Goal: Transaction & Acquisition: Purchase product/service

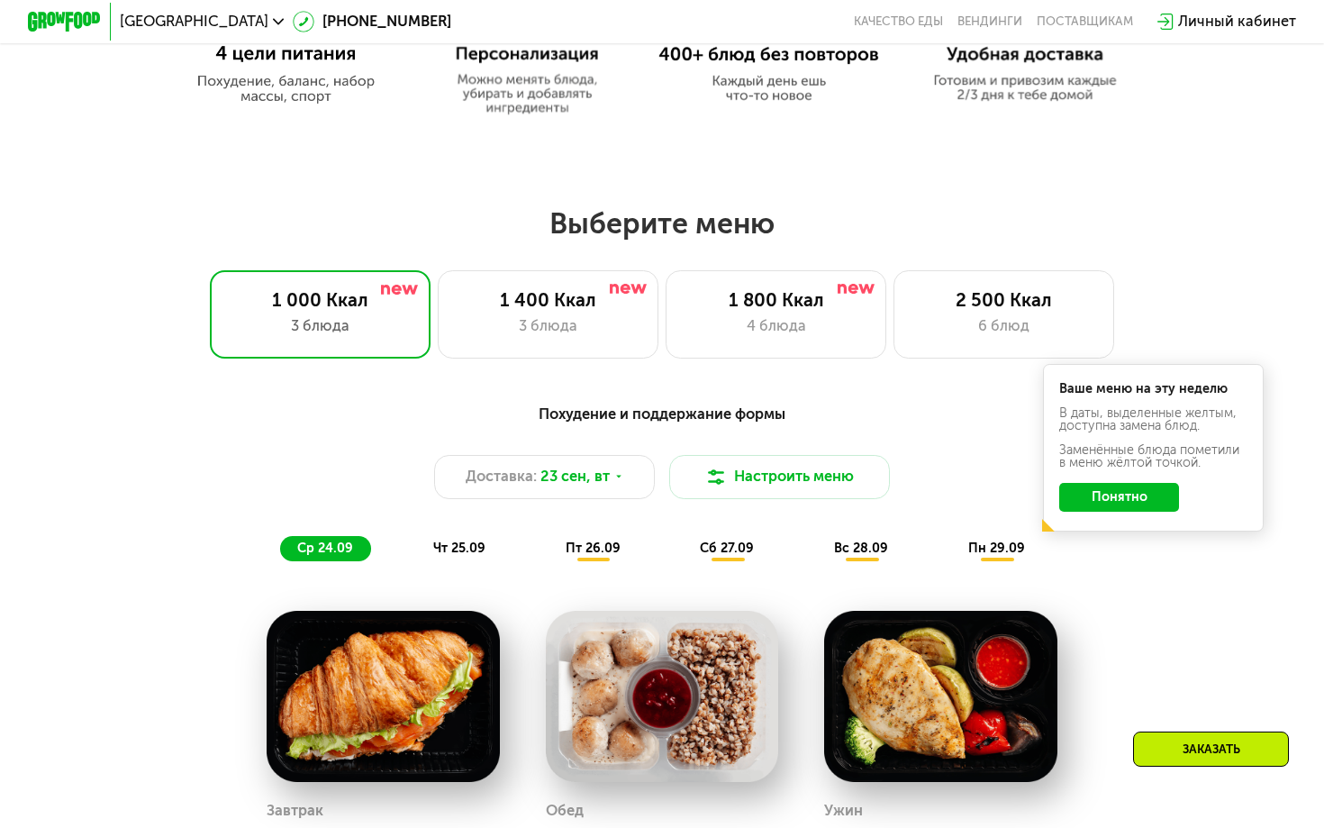
scroll to position [1020, 0]
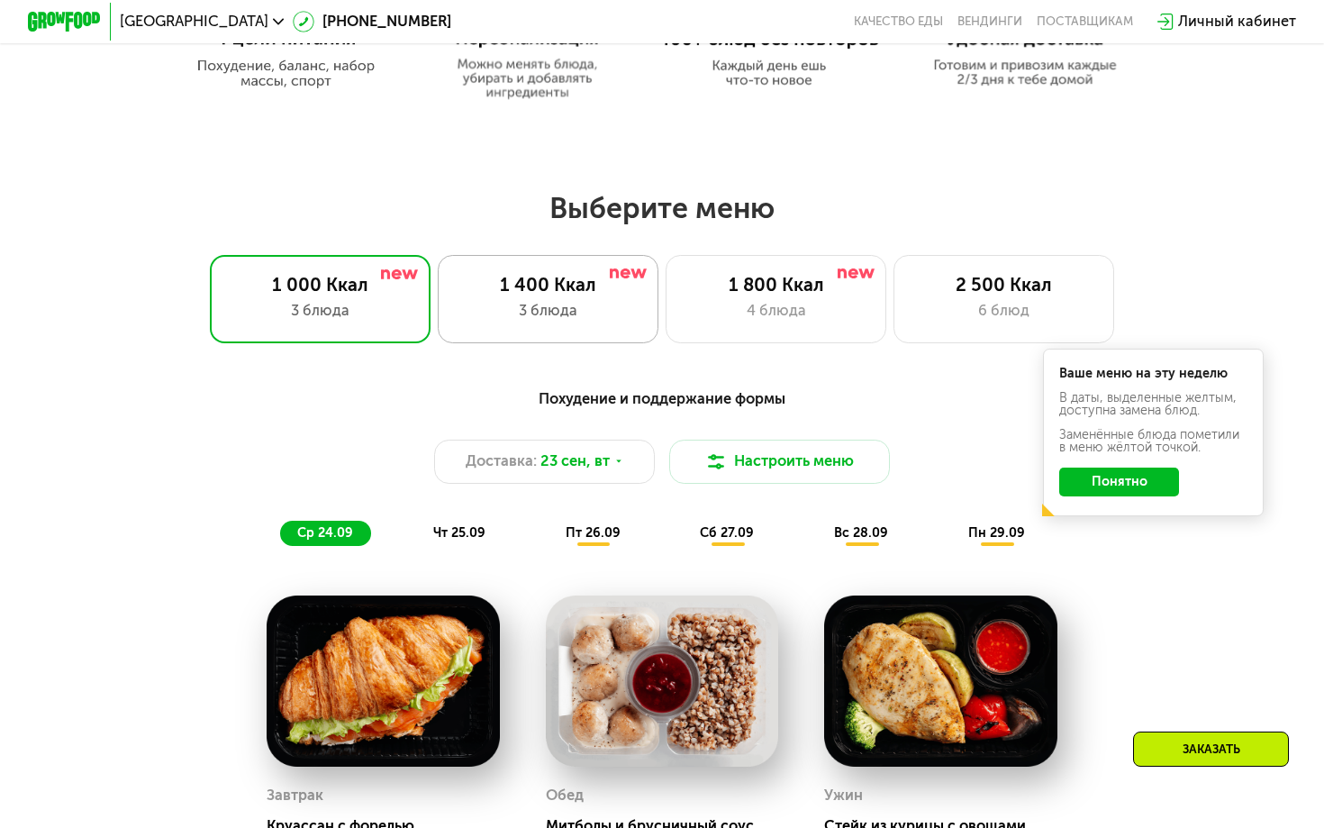
click at [546, 298] on div "1 400 Ккал 3 блюда" at bounding box center [548, 299] width 221 height 88
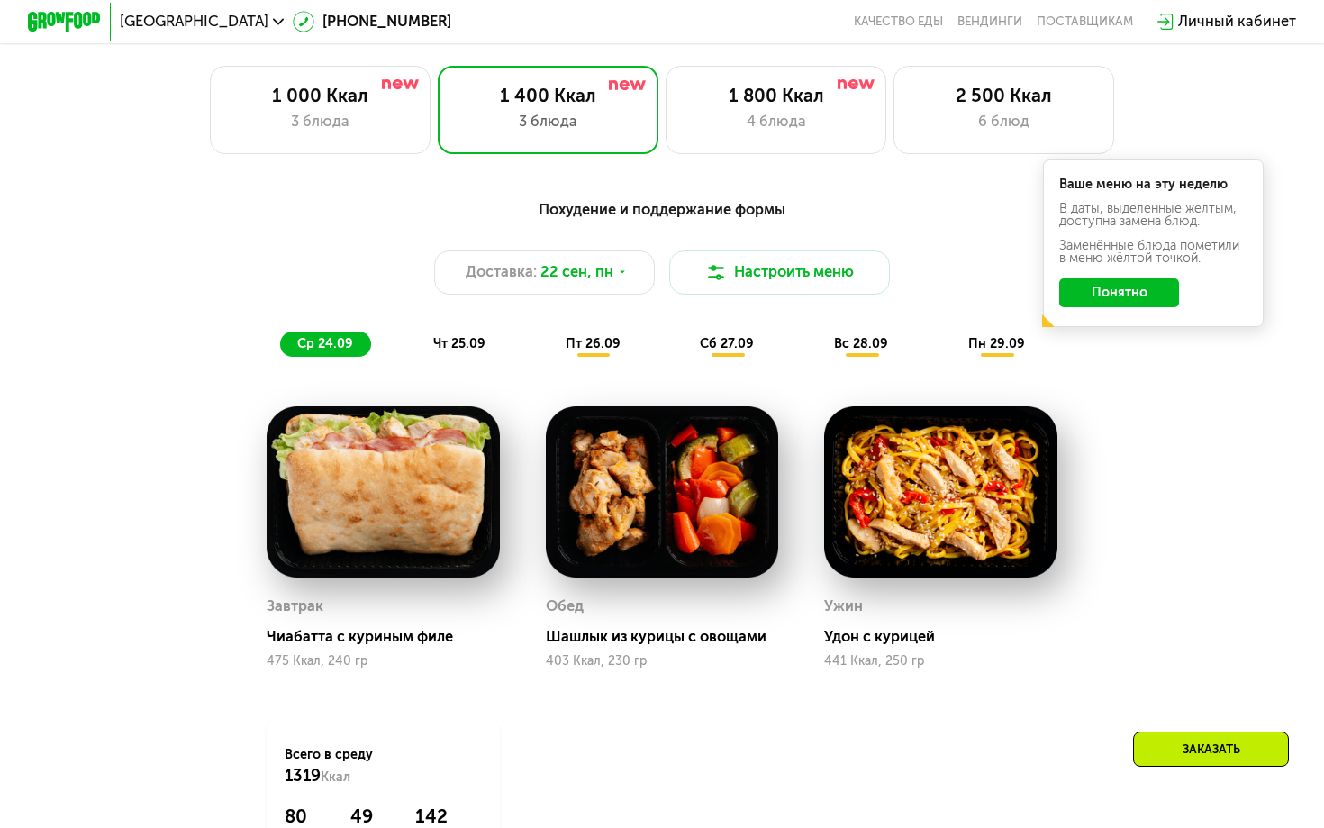
scroll to position [1210, 0]
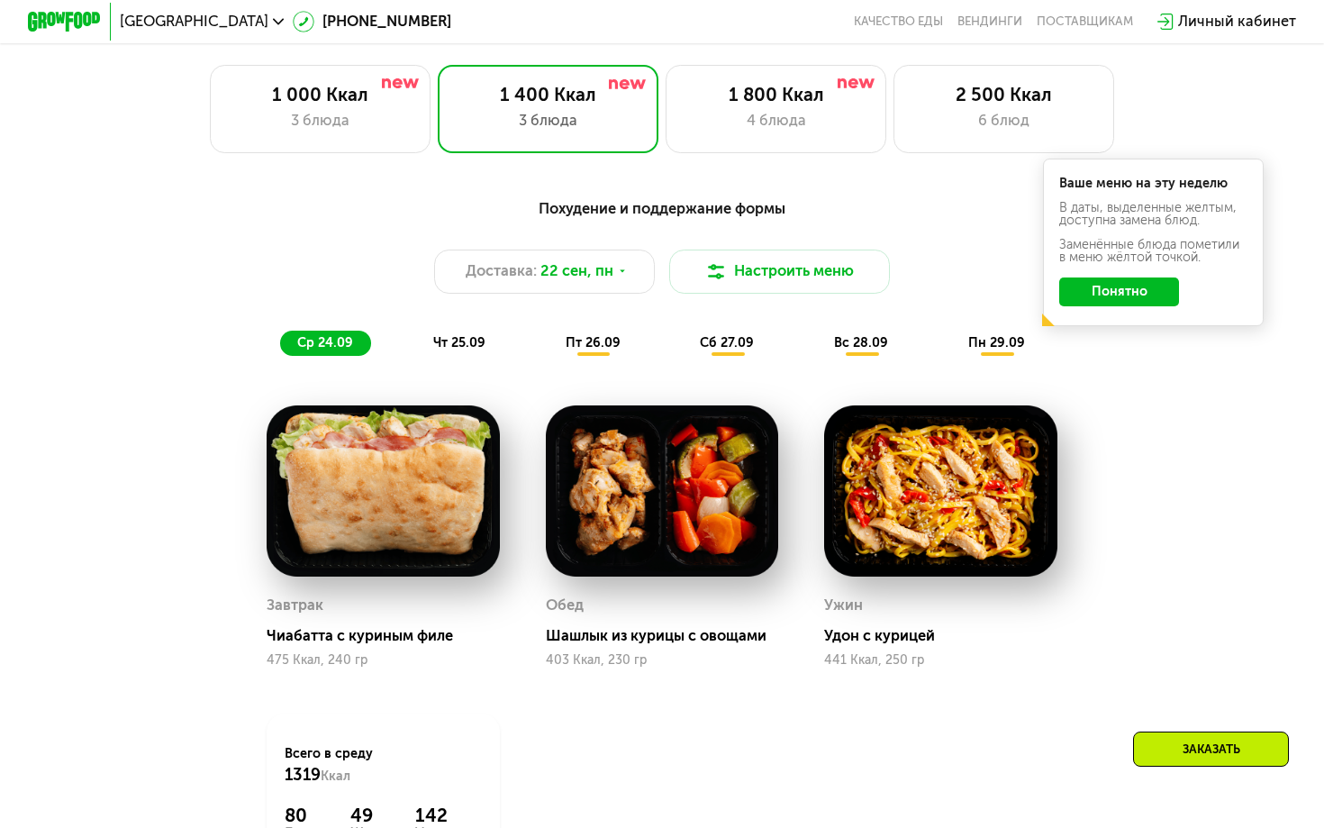
click at [474, 341] on span "чт 25.09" at bounding box center [459, 342] width 52 height 15
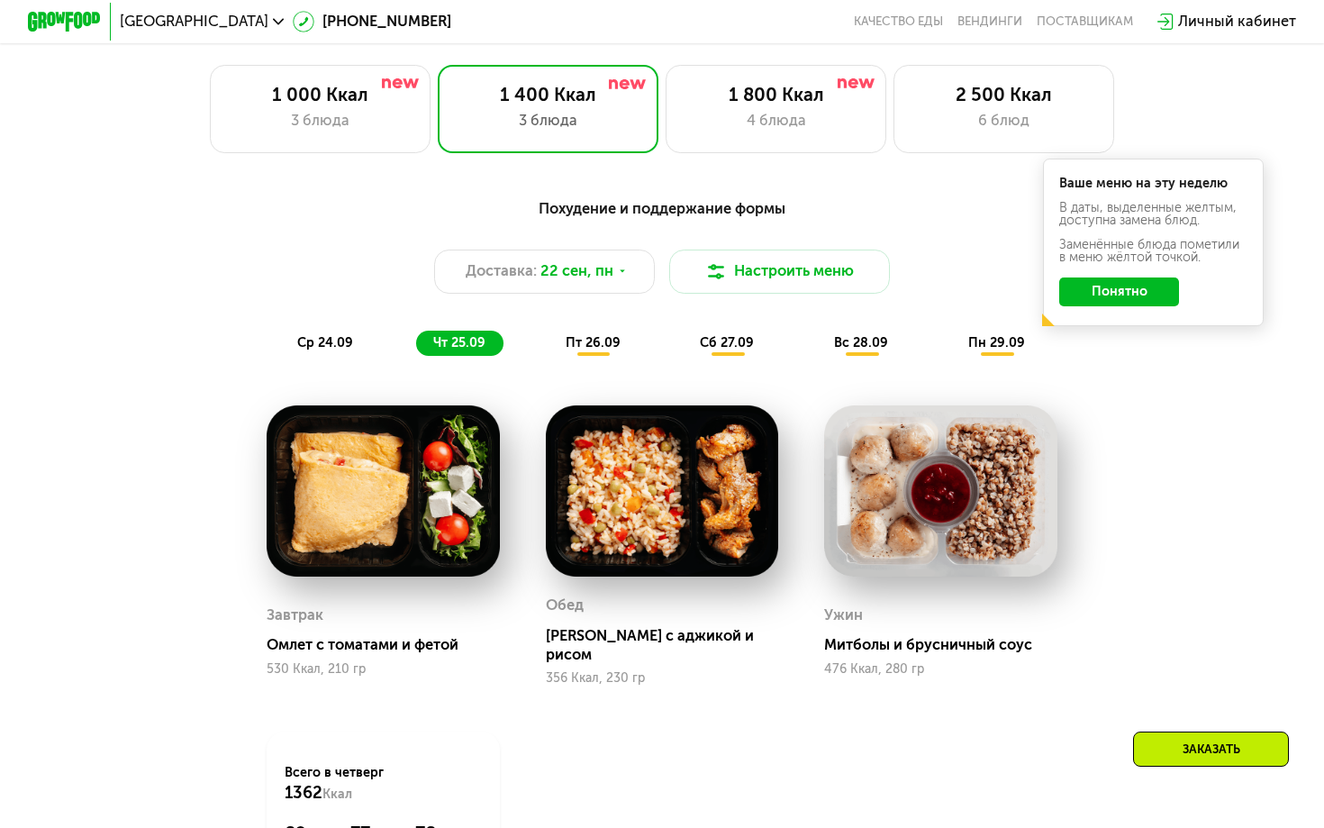
click at [604, 347] on span "пт 26.09" at bounding box center [593, 342] width 55 height 15
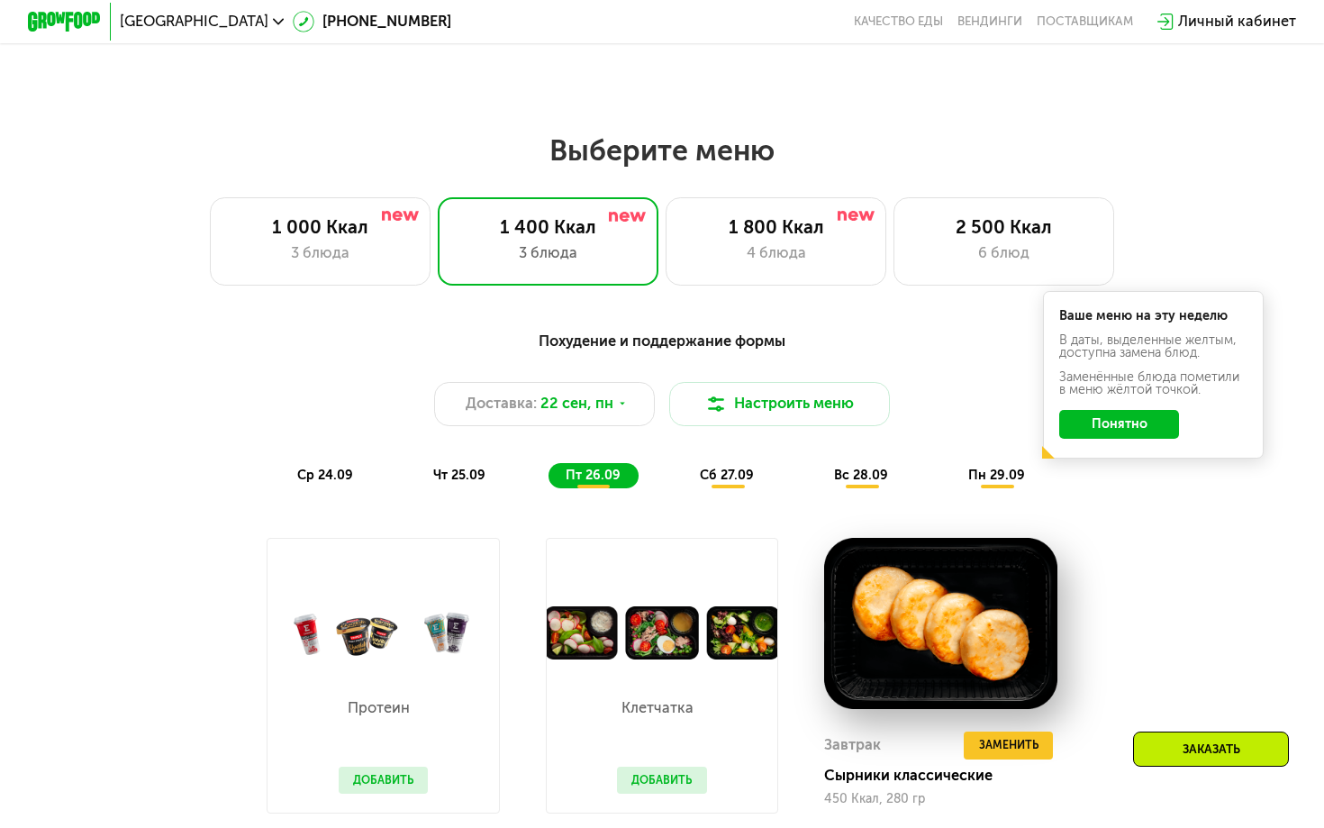
scroll to position [1065, 0]
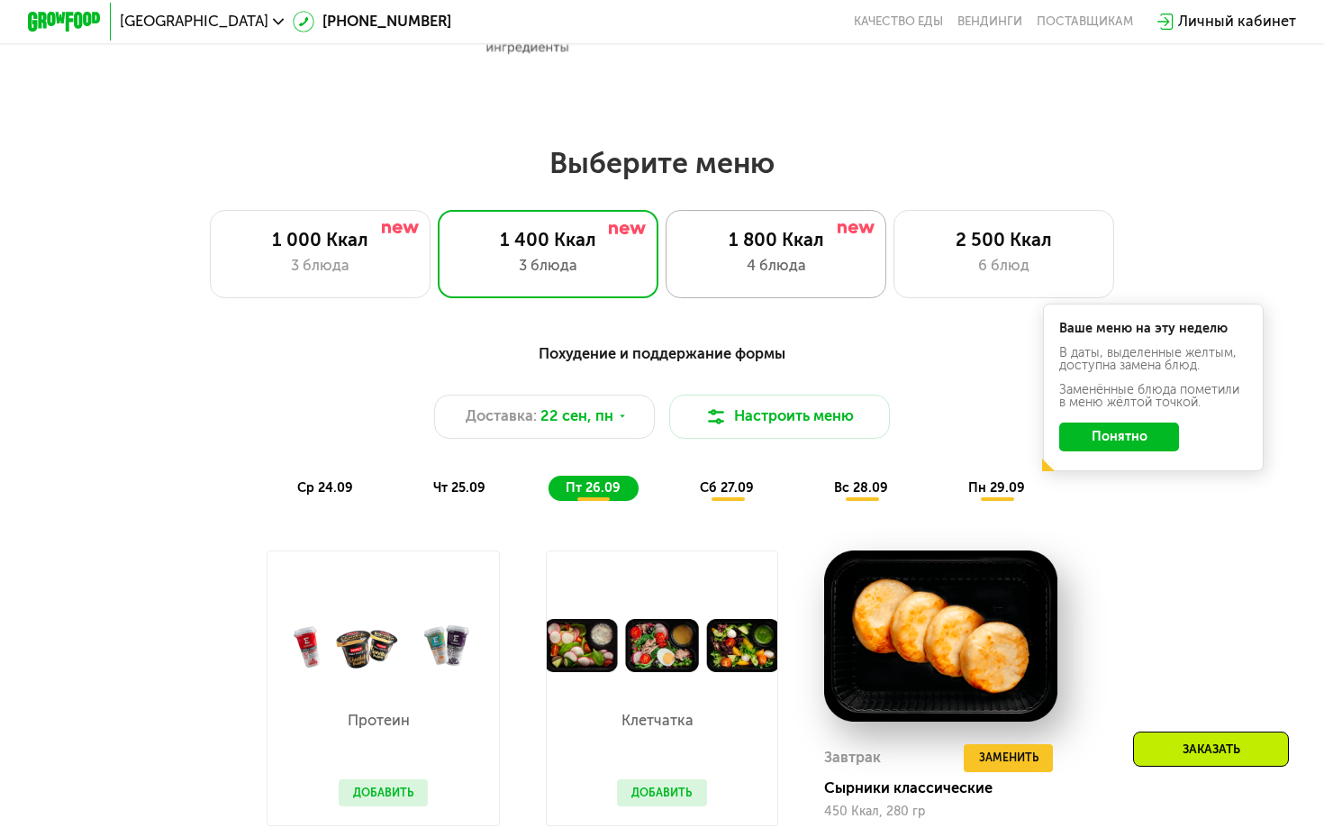
click at [733, 261] on div "4 блюда" at bounding box center [776, 266] width 182 height 23
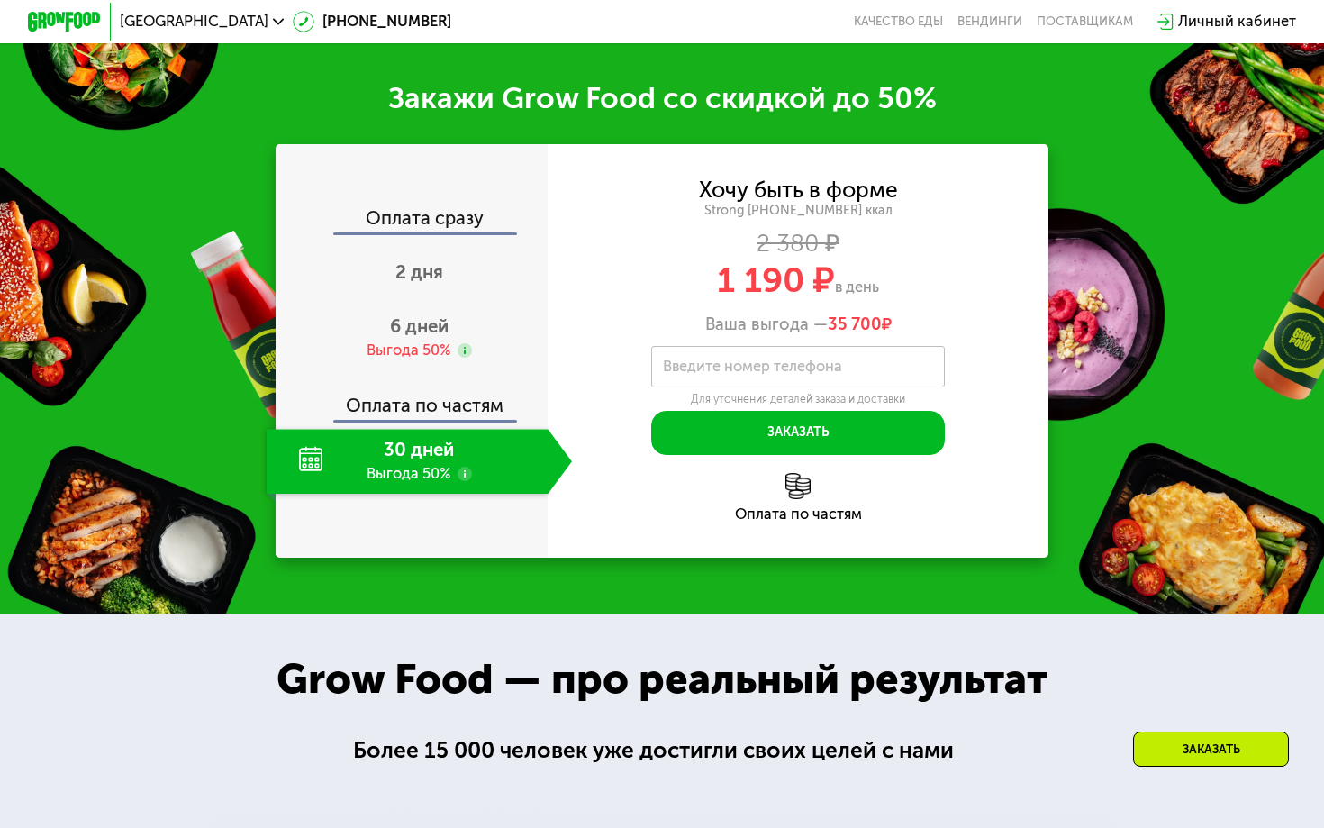
scroll to position [2043, 0]
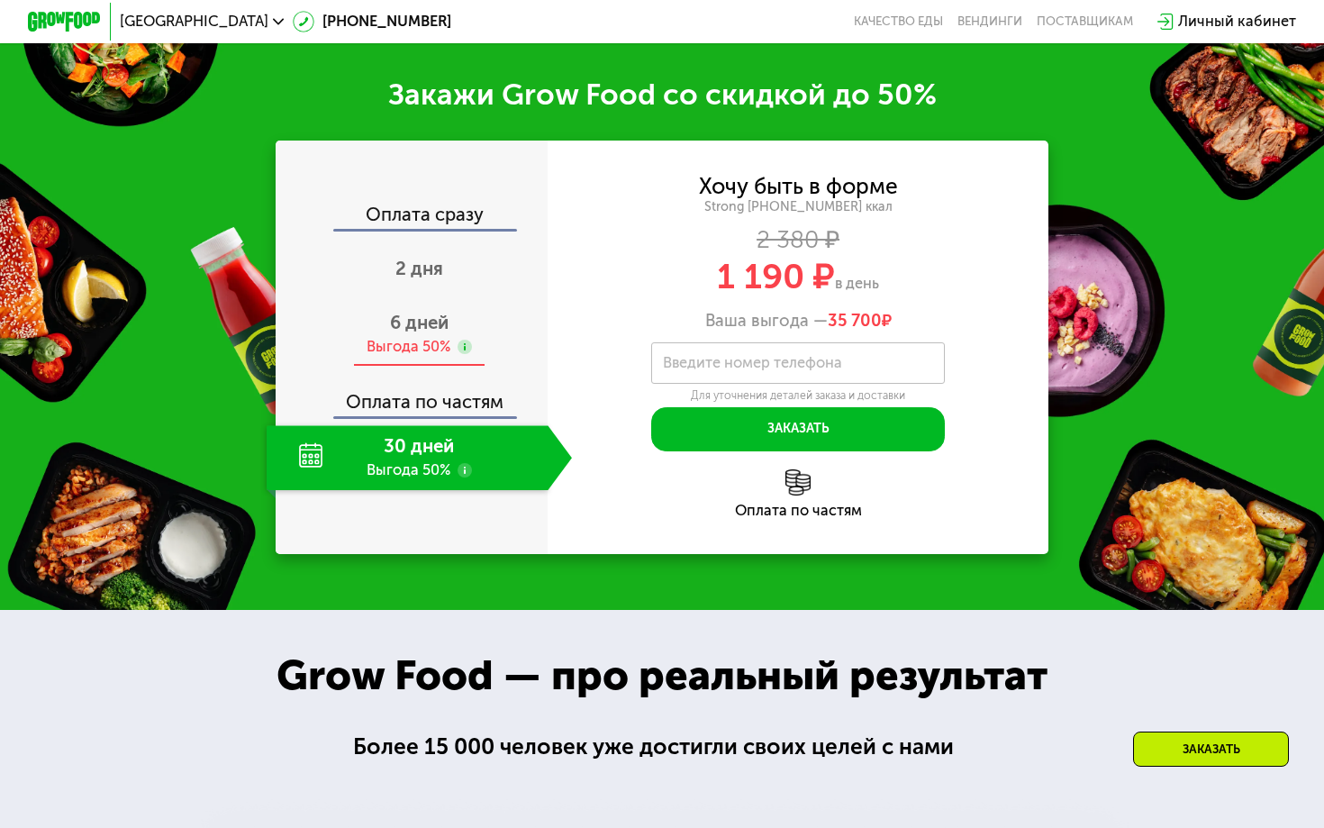
click at [434, 333] on span "6 дней" at bounding box center [419, 323] width 59 height 22
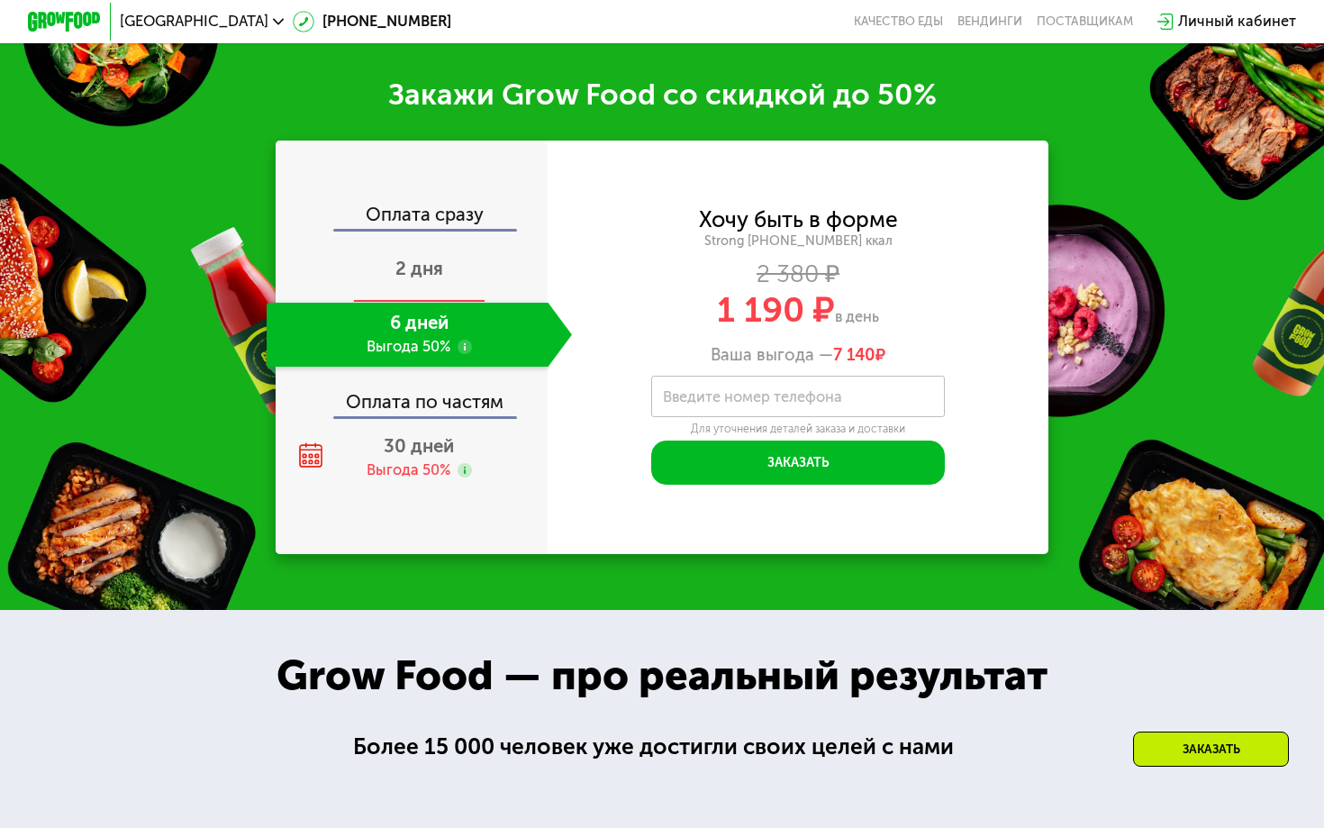
click at [439, 302] on div "2 дня" at bounding box center [419, 270] width 305 height 64
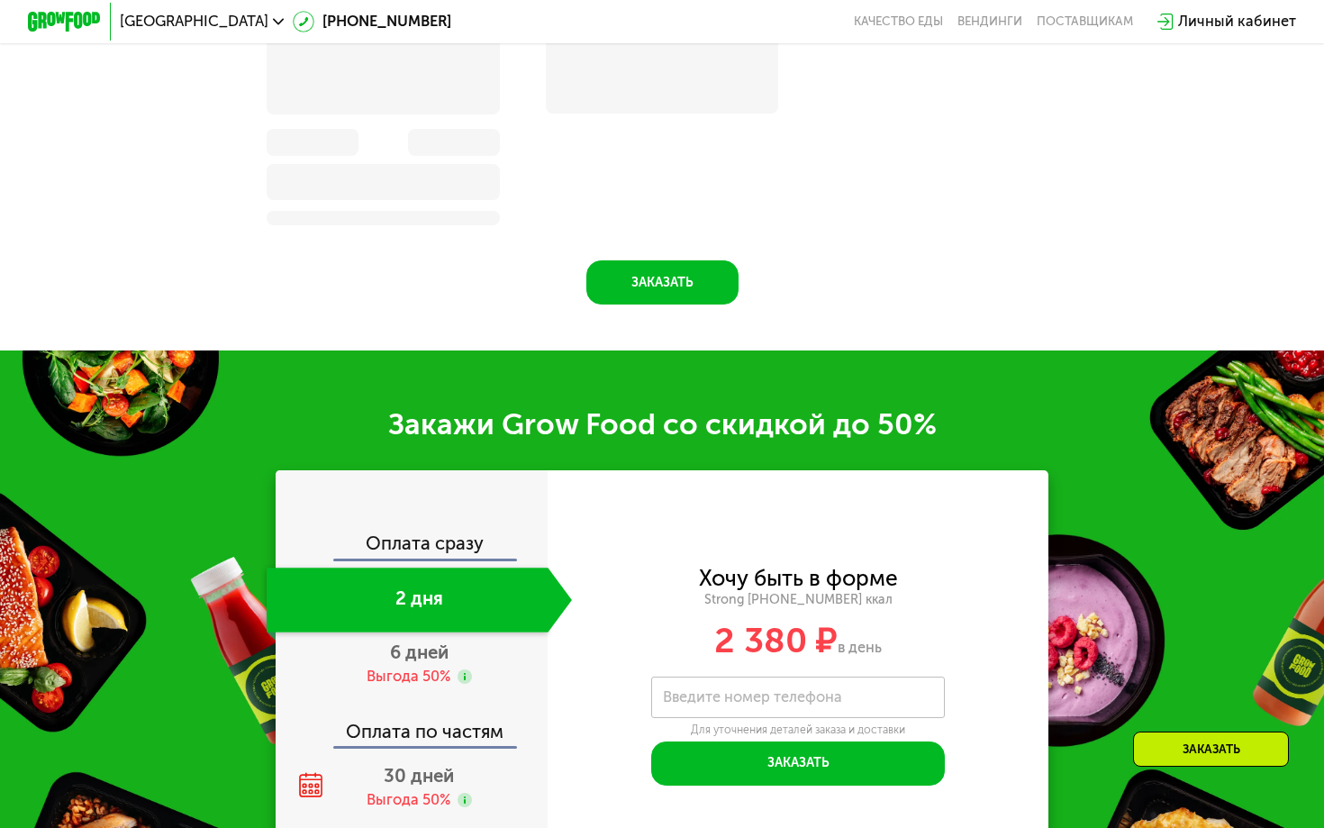
scroll to position [2128, 0]
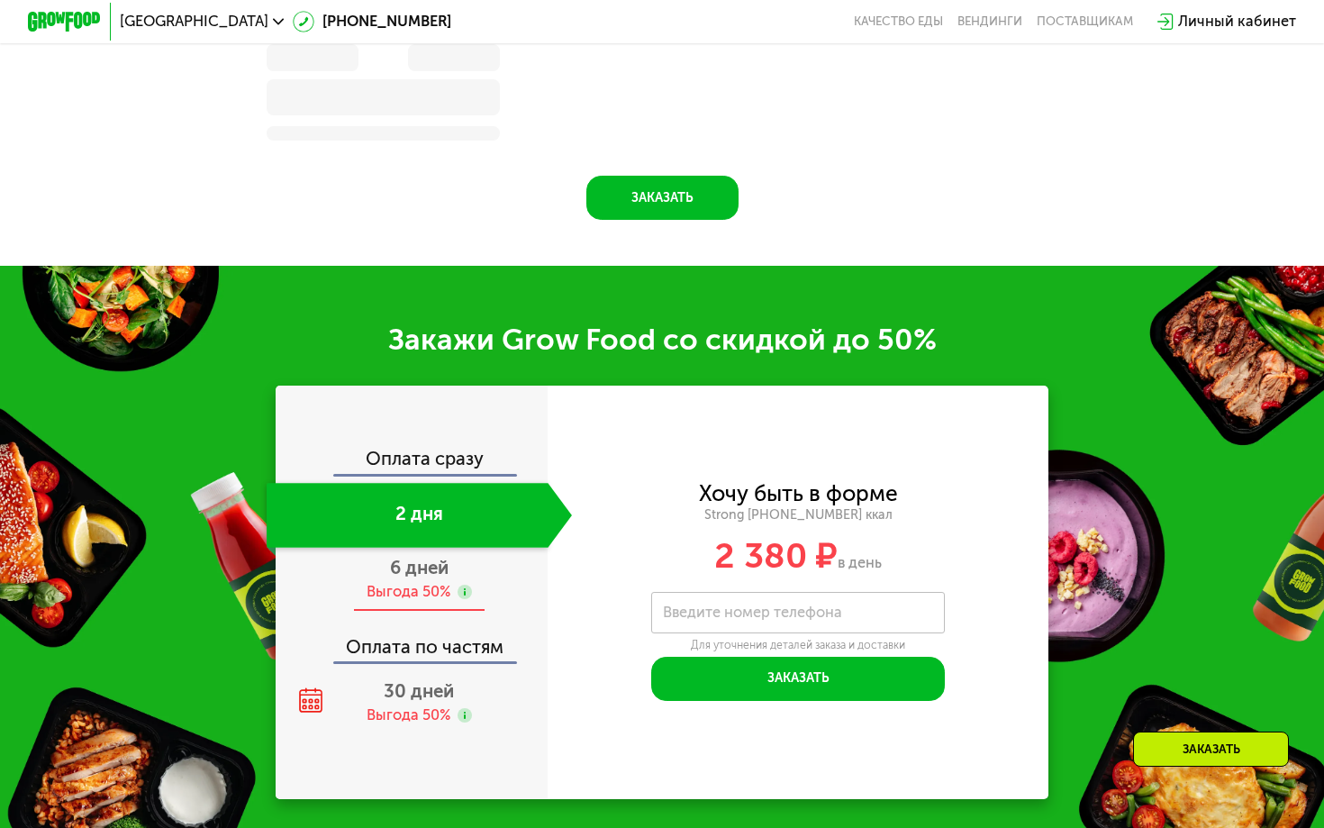
click at [435, 573] on span "6 дней" at bounding box center [419, 568] width 59 height 22
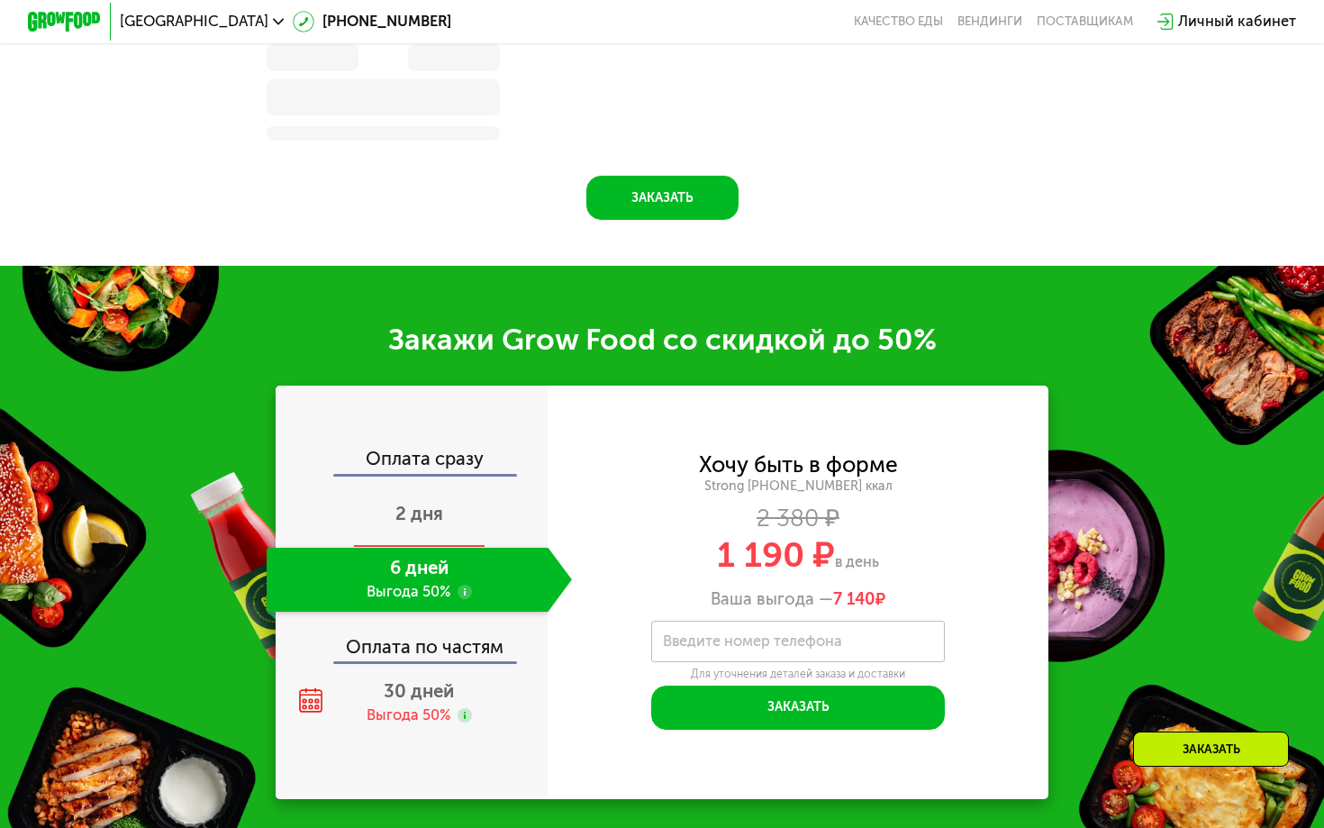
click at [436, 532] on div "2 дня" at bounding box center [419, 515] width 305 height 64
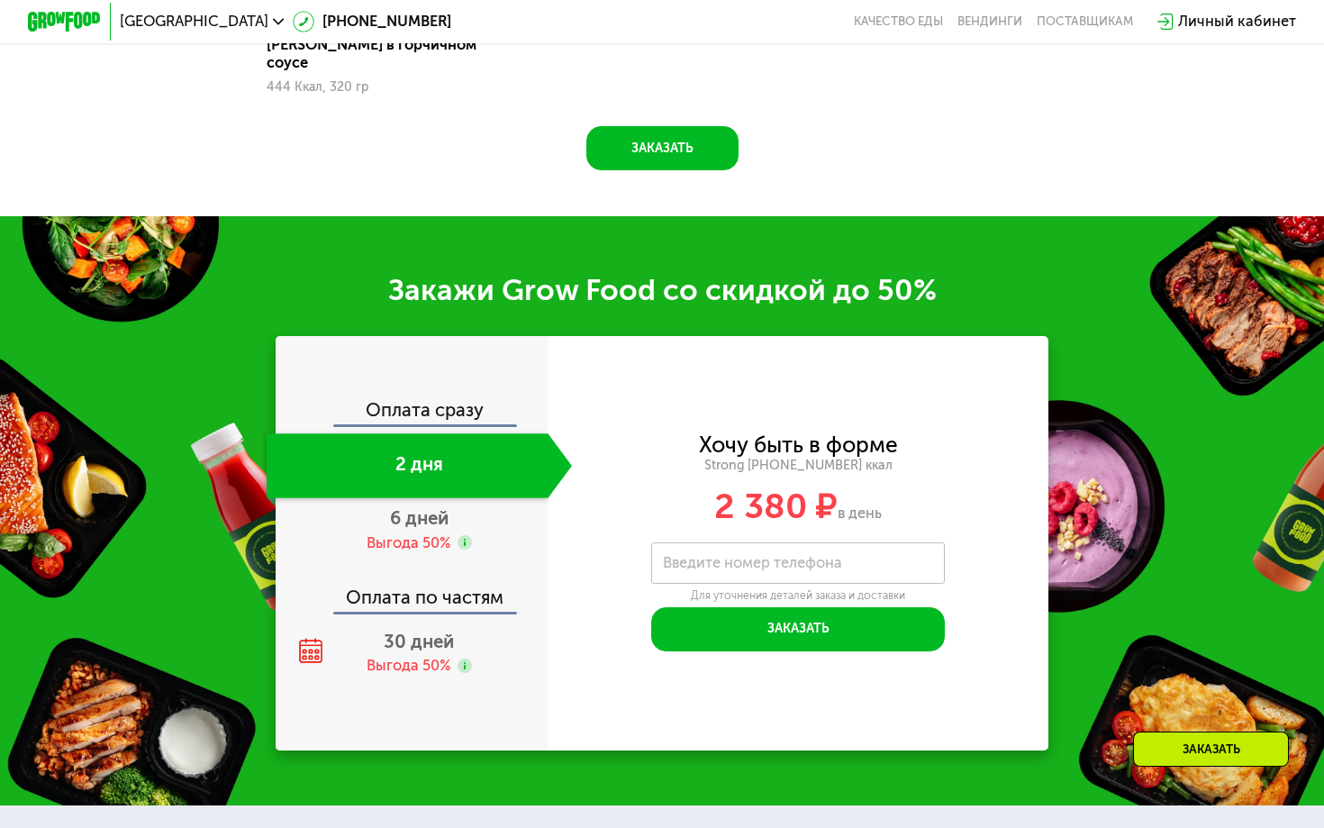
scroll to position [2043, 0]
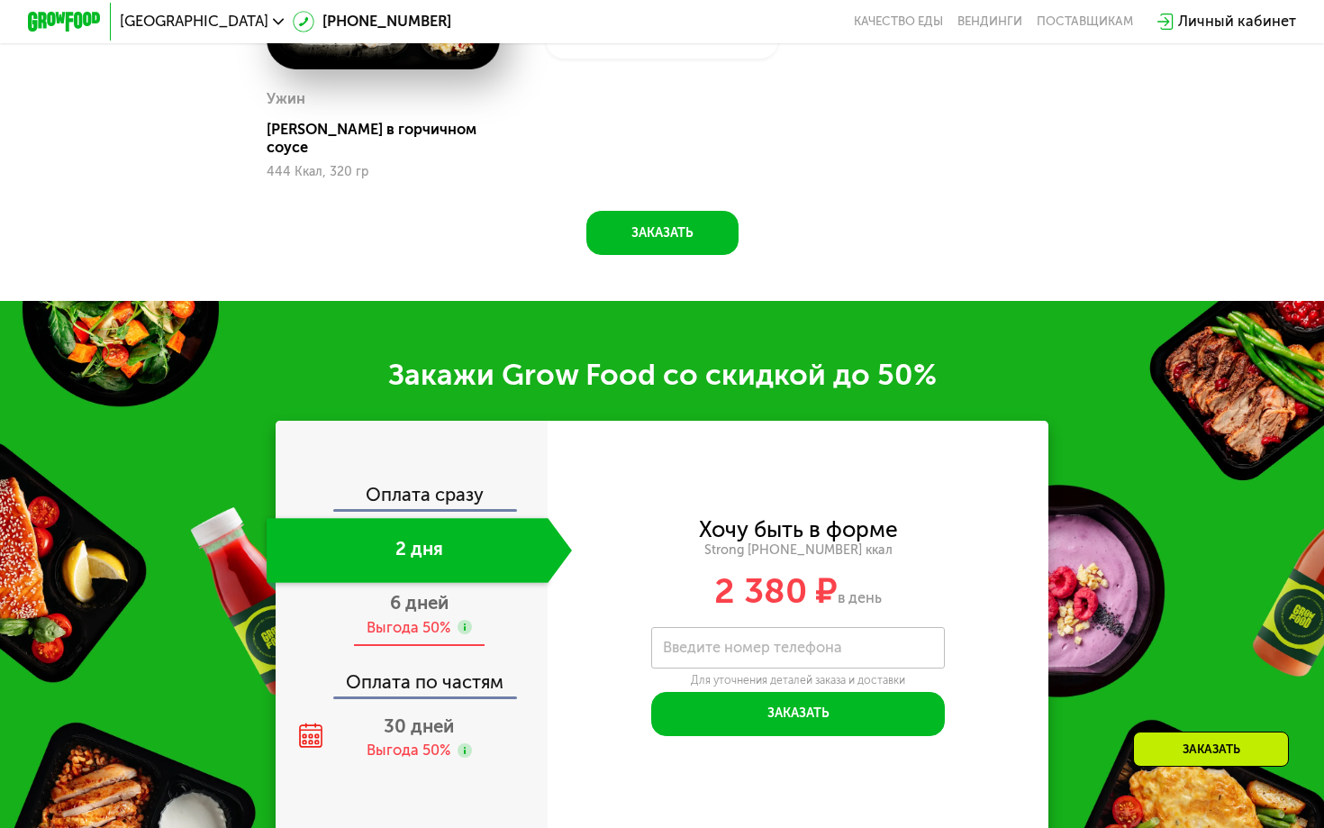
click at [435, 592] on span "6 дней" at bounding box center [419, 603] width 59 height 22
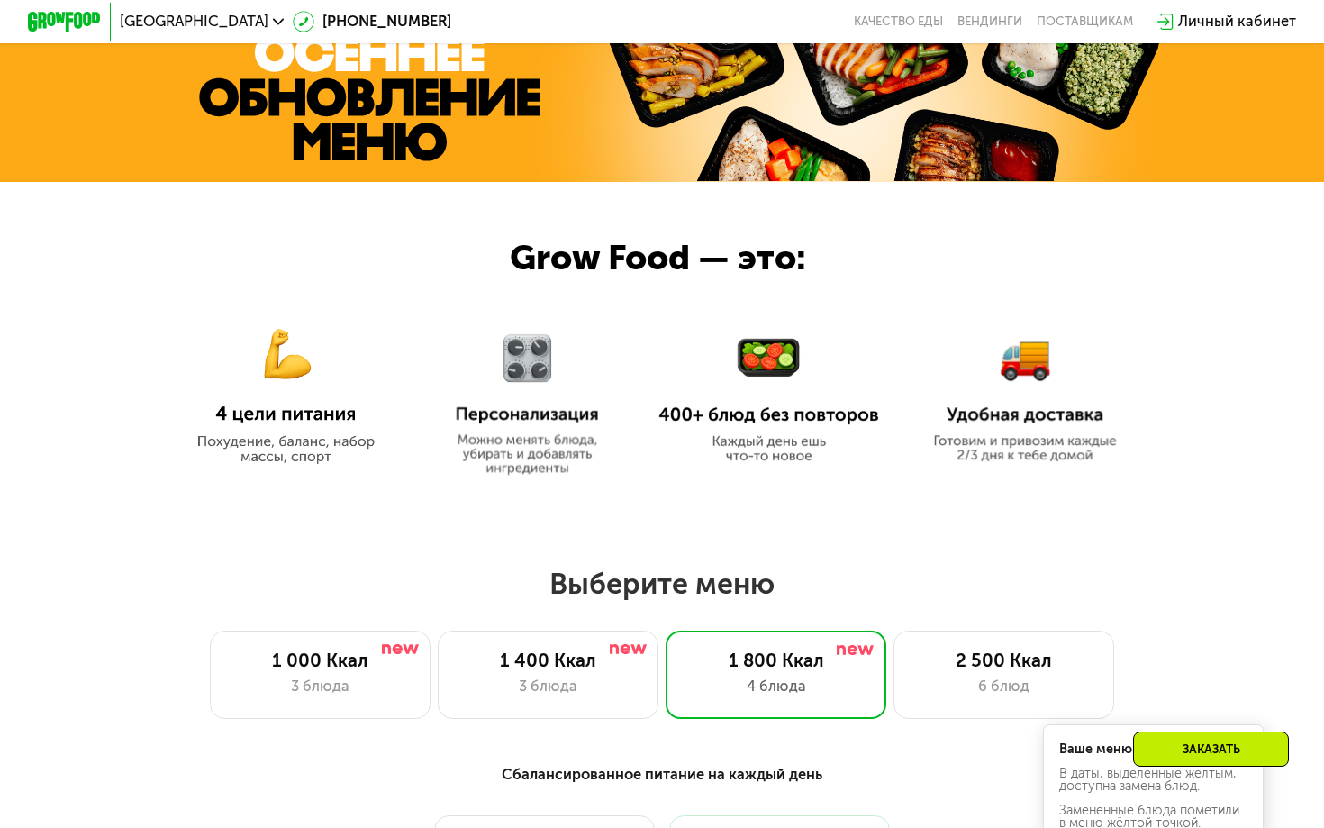
scroll to position [769, 0]
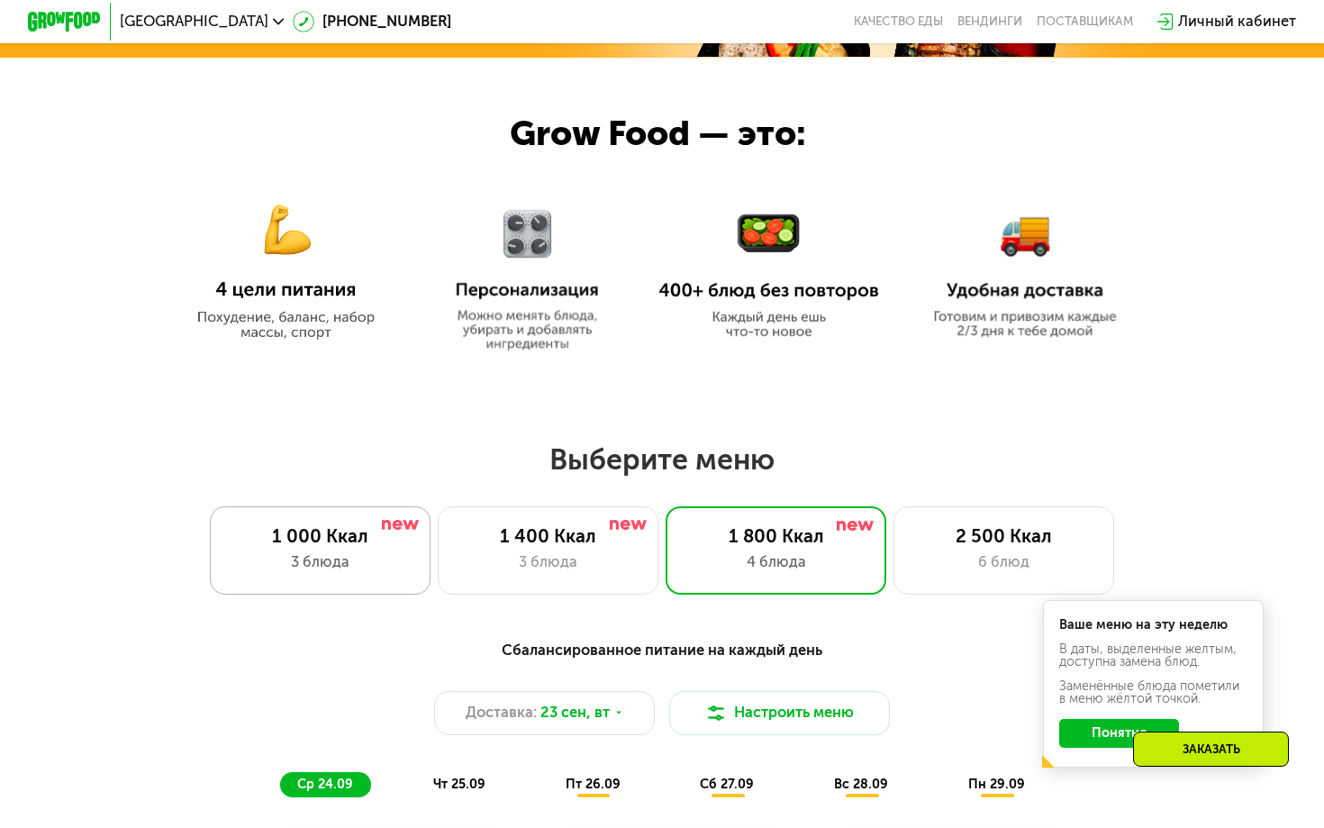
click at [386, 577] on div "1 000 Ккал 3 блюда" at bounding box center [320, 550] width 221 height 88
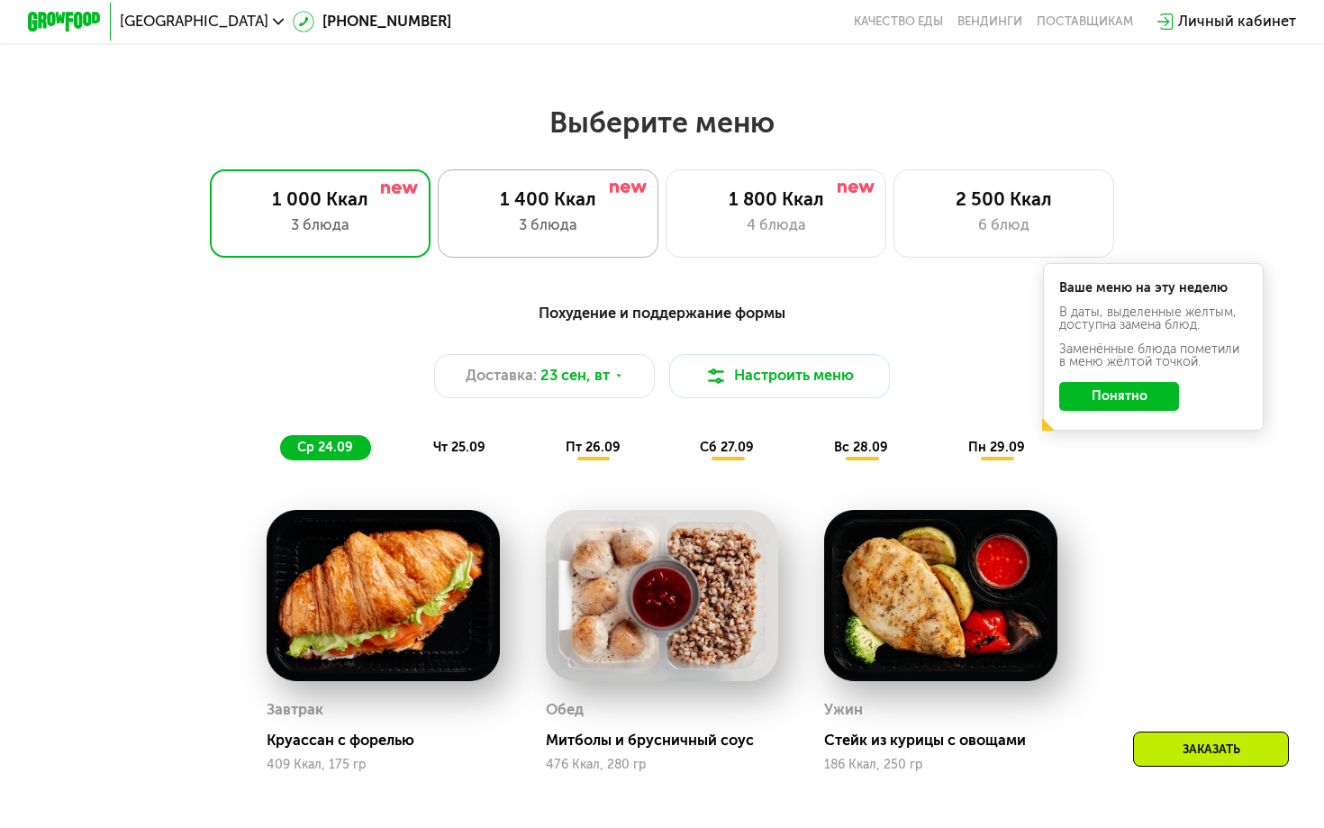
scroll to position [1104, 0]
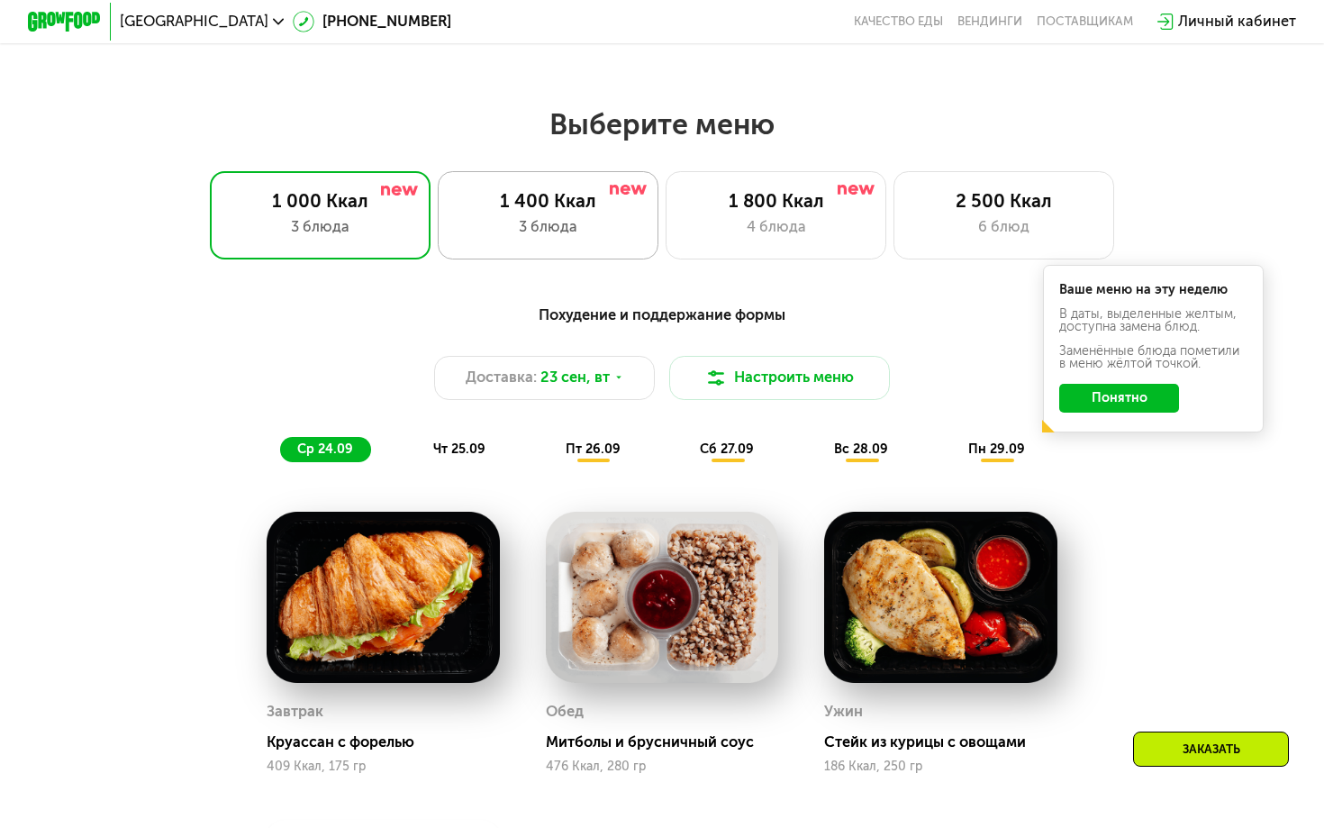
click at [563, 235] on div "3 блюда" at bounding box center [548, 227] width 182 height 23
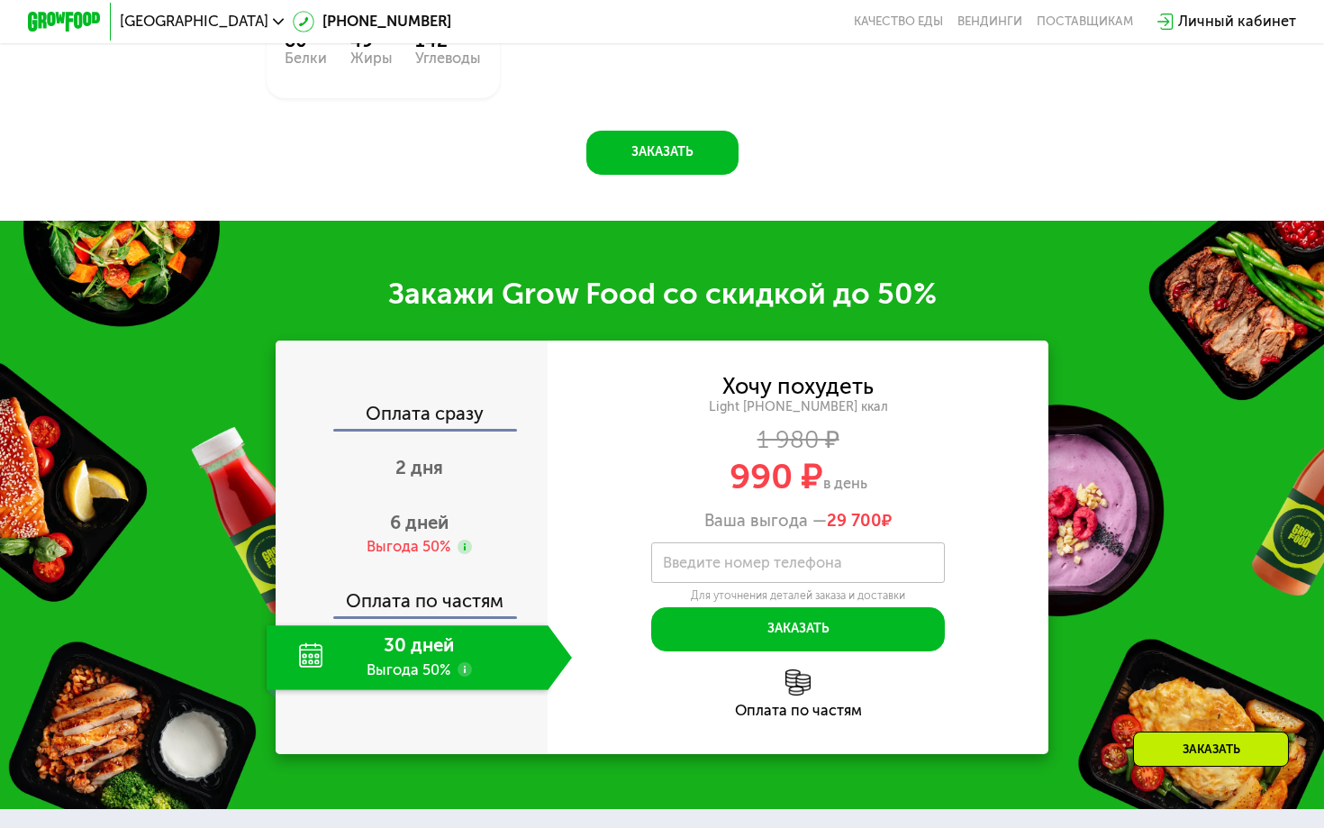
scroll to position [1983, 0]
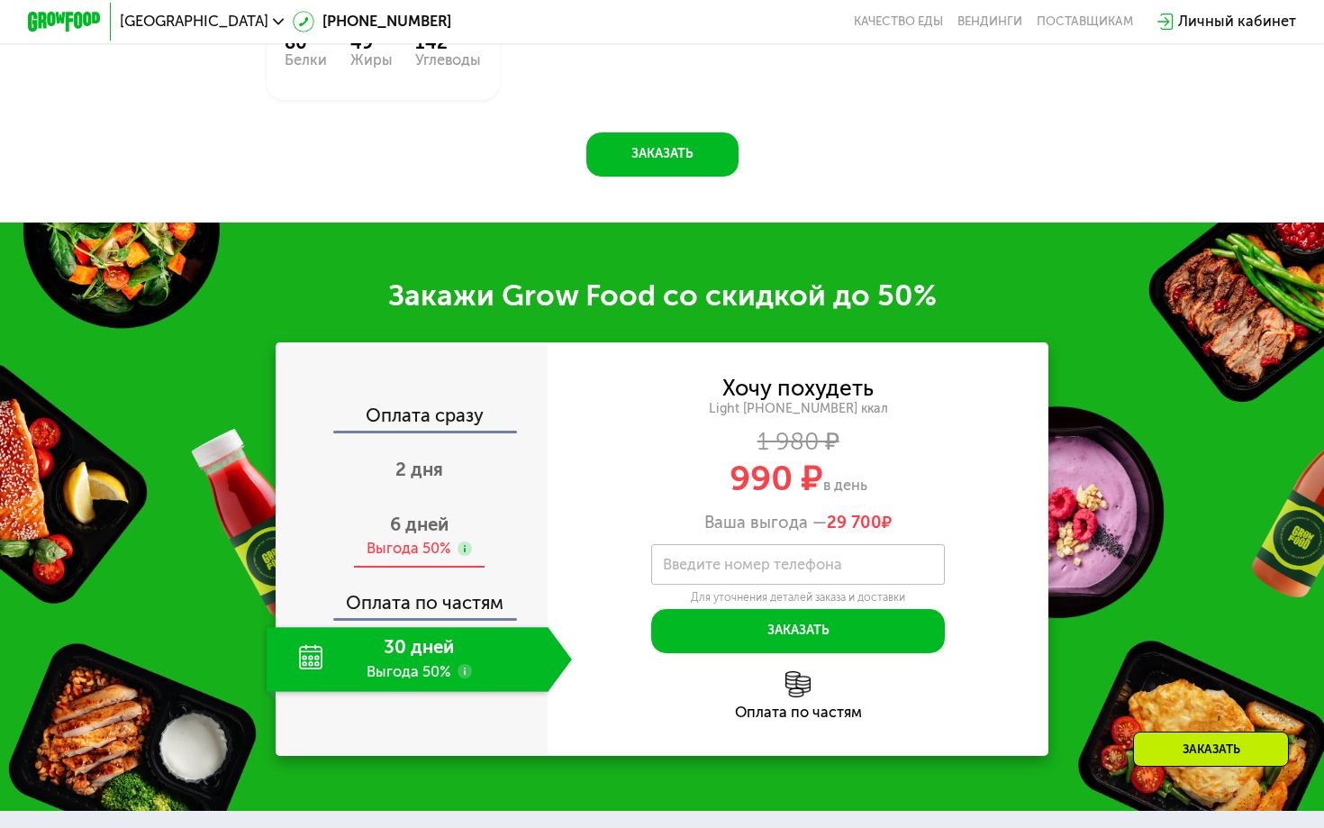
click at [415, 528] on span "6 дней" at bounding box center [419, 525] width 59 height 22
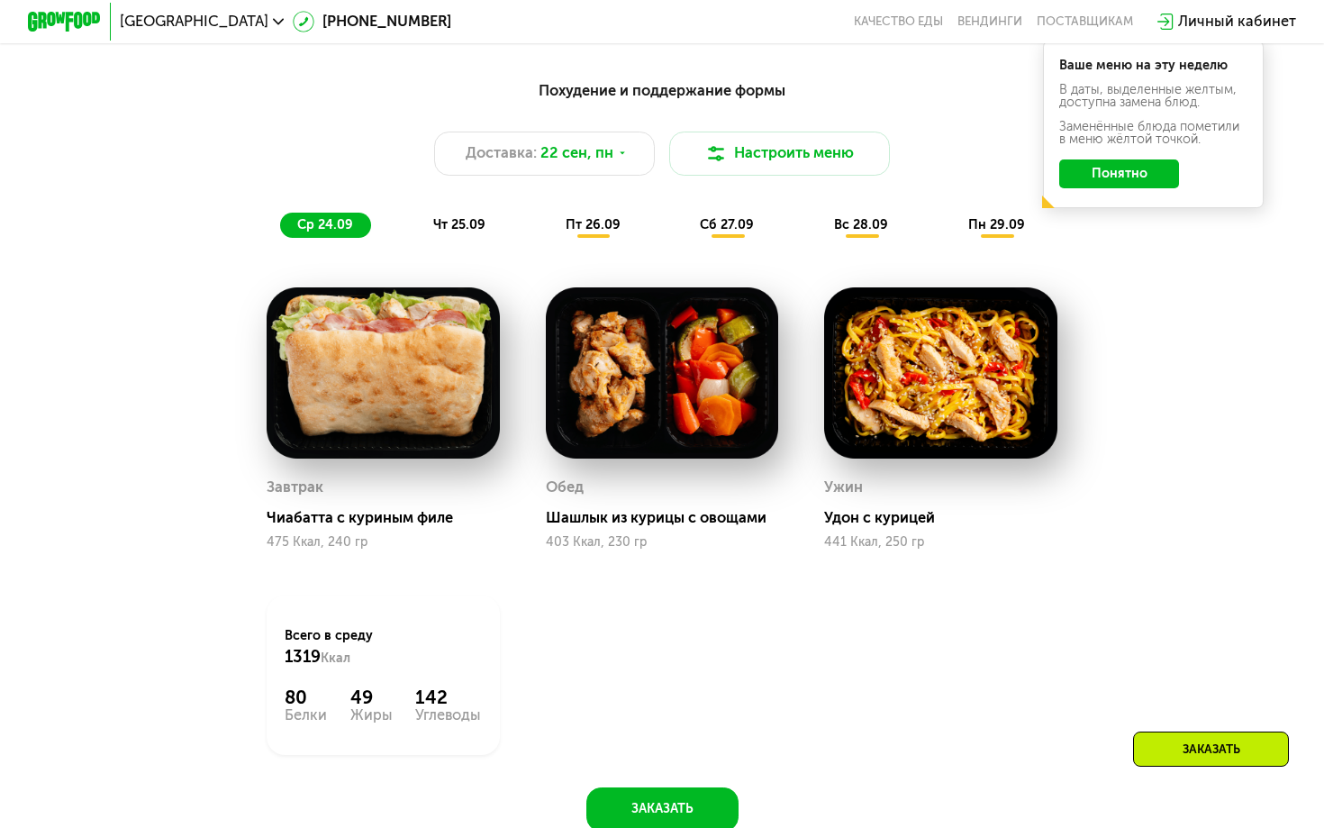
scroll to position [1329, 0]
